Goal: Information Seeking & Learning: Learn about a topic

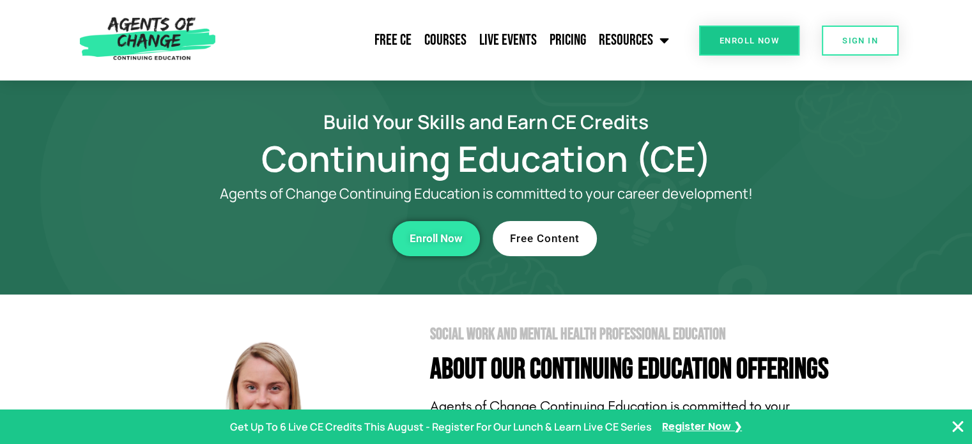
click at [539, 240] on span "Free Content" at bounding box center [545, 238] width 70 height 11
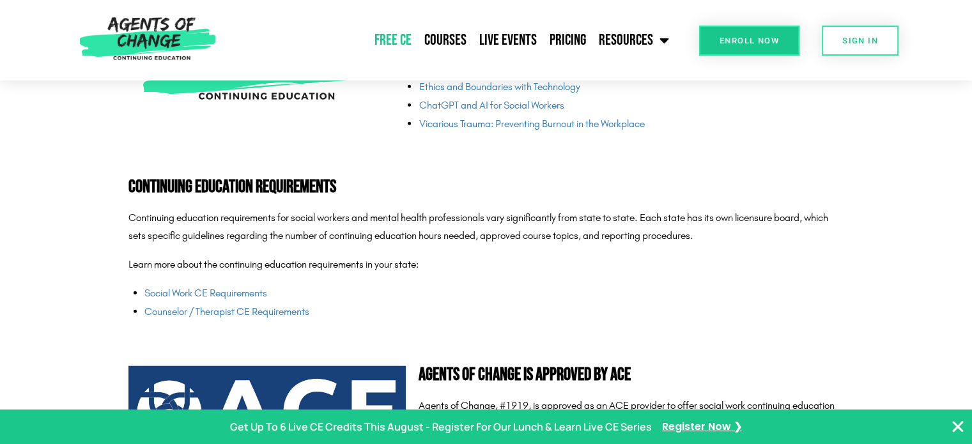
scroll to position [3130, 0]
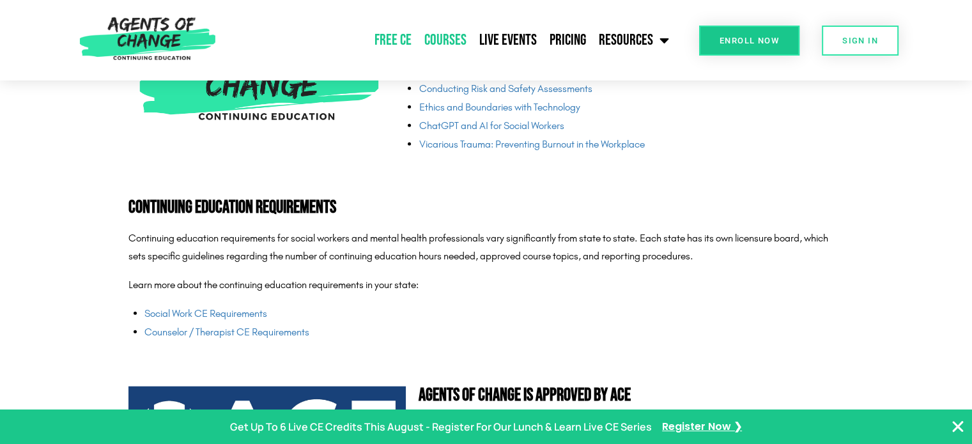
click at [431, 41] on link "Courses" at bounding box center [445, 40] width 55 height 32
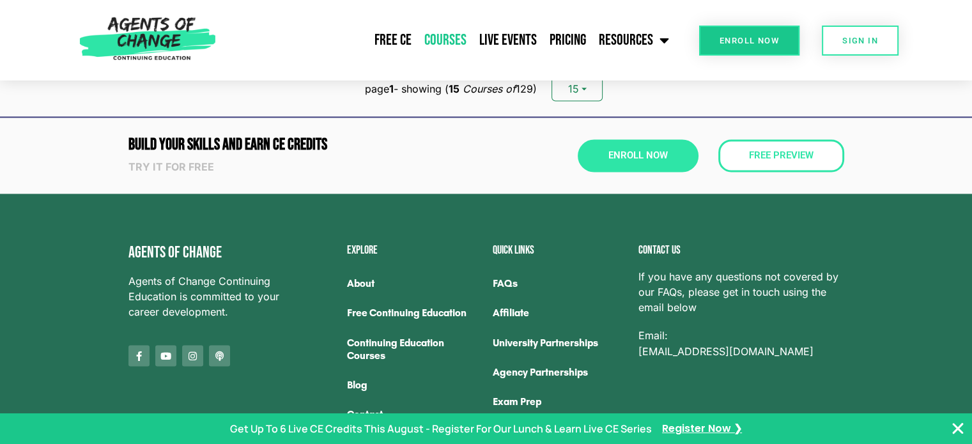
scroll to position [2181, 0]
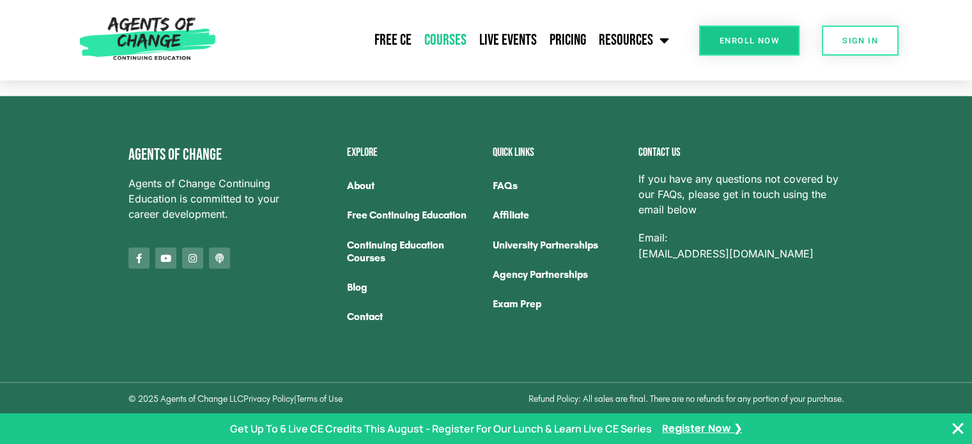
drag, startPoint x: 836, startPoint y: 247, endPoint x: 636, endPoint y: 250, distance: 200.0
click at [636, 250] on div "Contact us If you have any questions not covered by our FAQs, please get in tou…" at bounding box center [741, 239] width 218 height 197
copy link "[EMAIL_ADDRESS][DOMAIN_NAME]"
click at [524, 306] on link "Exam Prep" at bounding box center [558, 303] width 133 height 29
